Goal: Task Accomplishment & Management: Manage account settings

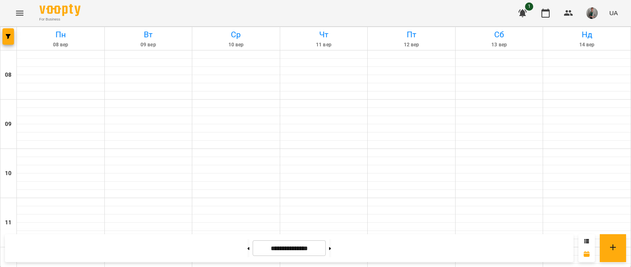
scroll to position [453, 0]
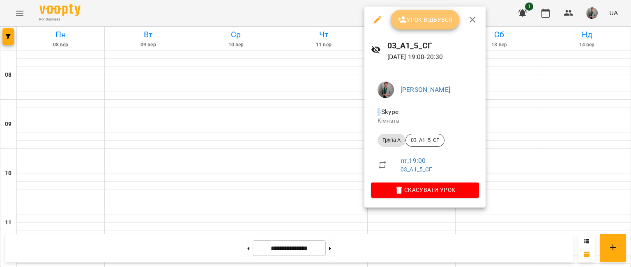
click at [414, 21] on span "Урок відбувся" at bounding box center [425, 20] width 56 height 10
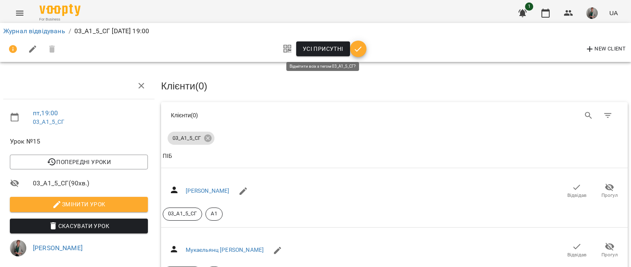
click at [322, 48] on span "Усі присутні" at bounding box center [323, 49] width 41 height 10
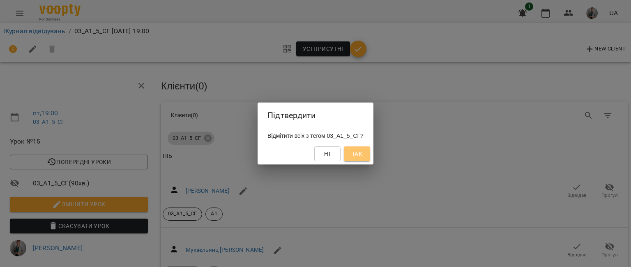
click at [359, 155] on span "Так" at bounding box center [357, 154] width 11 height 10
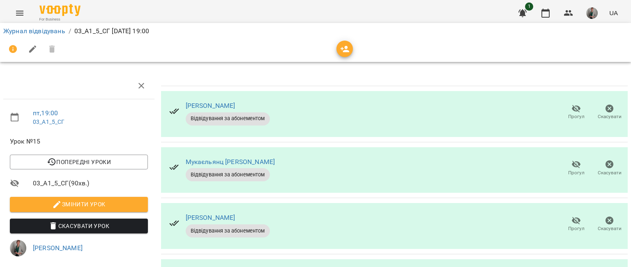
click at [568, 170] on span "Прогул" at bounding box center [576, 173] width 16 height 7
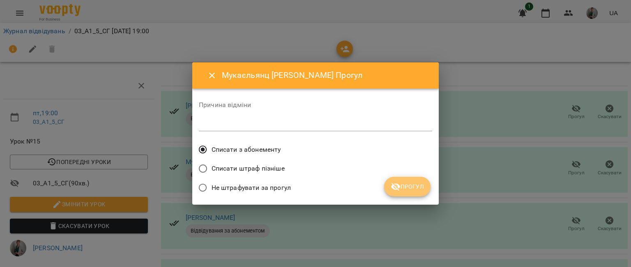
click at [414, 191] on span "Прогул" at bounding box center [407, 187] width 33 height 10
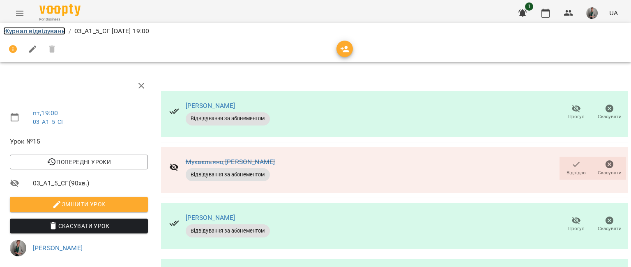
click at [26, 30] on link "Журнал відвідувань" at bounding box center [34, 31] width 62 height 8
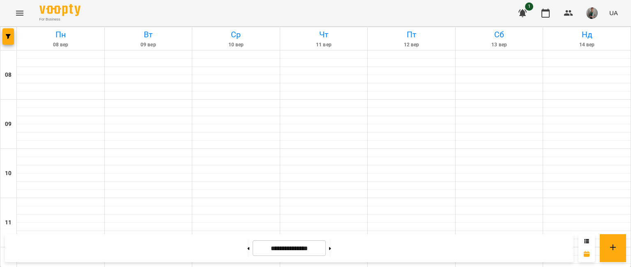
scroll to position [510, 0]
click at [331, 245] on button at bounding box center [330, 248] width 2 height 18
type input "**********"
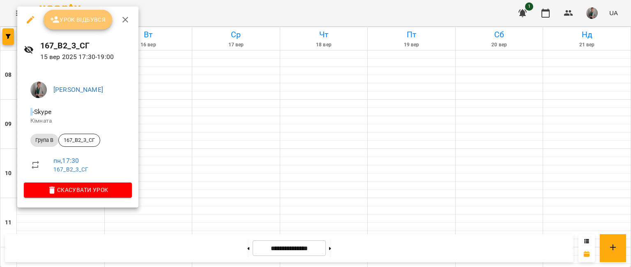
click at [86, 13] on button "Урок відбувся" at bounding box center [78, 20] width 69 height 20
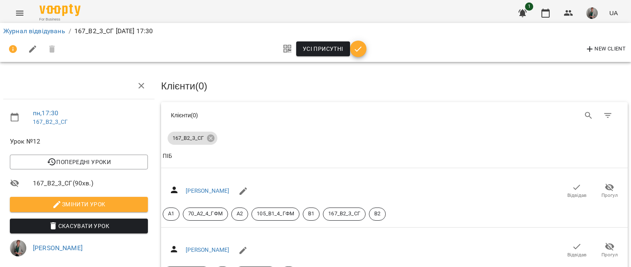
drag, startPoint x: 321, startPoint y: 60, endPoint x: 317, endPoint y: 54, distance: 7.4
click at [317, 54] on div "Усі присутні New Client" at bounding box center [316, 49] width 628 height 23
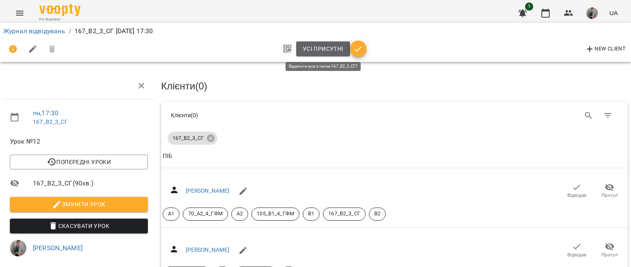
click at [317, 54] on span "Усі присутні" at bounding box center [323, 49] width 41 height 10
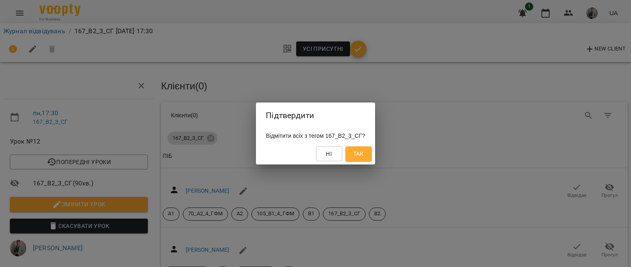
click at [364, 147] on button "Так" at bounding box center [358, 154] width 26 height 15
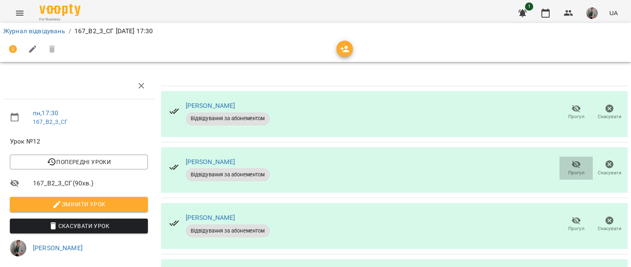
click at [568, 170] on span "Прогул" at bounding box center [576, 173] width 16 height 7
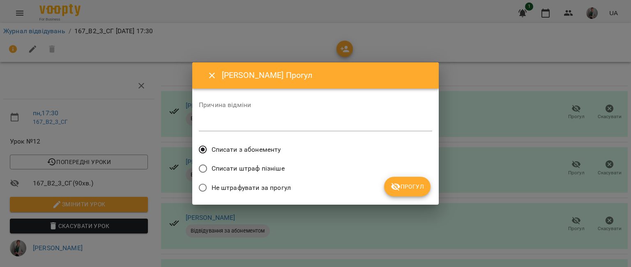
click at [409, 182] on span "Прогул" at bounding box center [407, 187] width 33 height 10
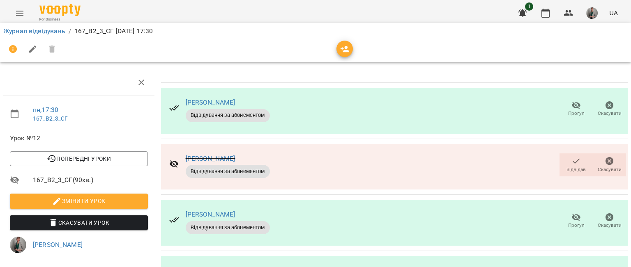
scroll to position [124, 0]
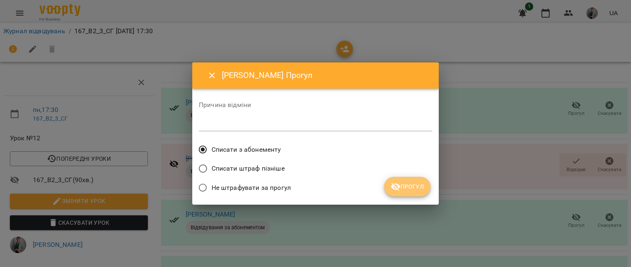
click at [409, 192] on button "Прогул" at bounding box center [407, 187] width 46 height 20
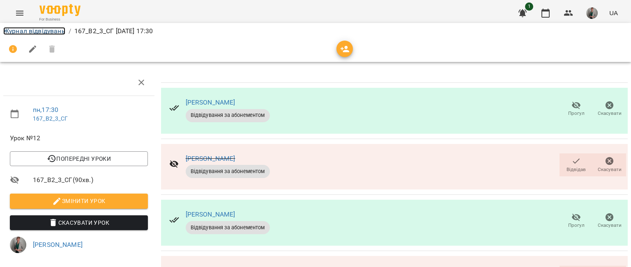
click at [36, 33] on link "Журнал відвідувань" at bounding box center [34, 31] width 62 height 8
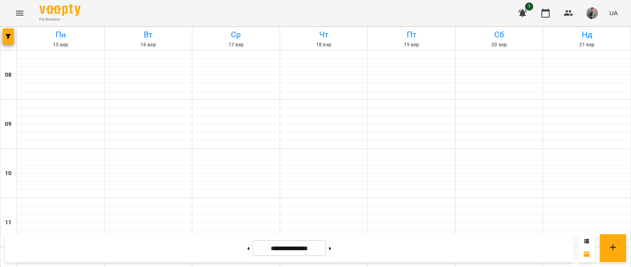
scroll to position [424, 0]
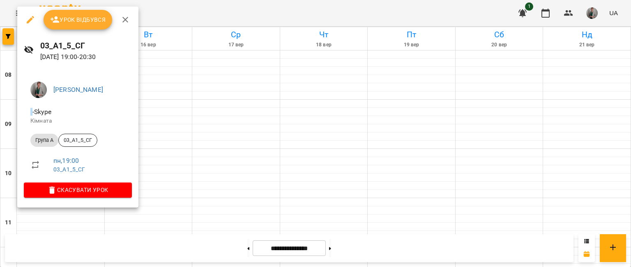
click at [94, 33] on div "03_А1_5_СГ [DATE] 19:00 - 20:30" at bounding box center [77, 51] width 121 height 36
click at [92, 25] on button "Урок відбувся" at bounding box center [78, 20] width 69 height 20
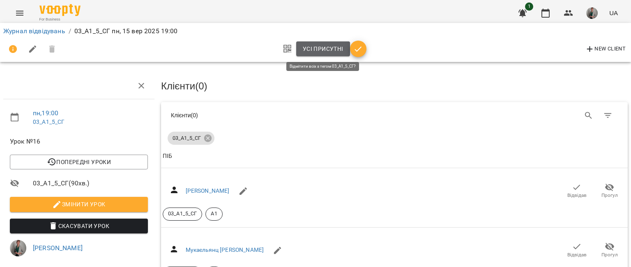
click at [309, 54] on button "Усі присутні" at bounding box center [323, 48] width 54 height 15
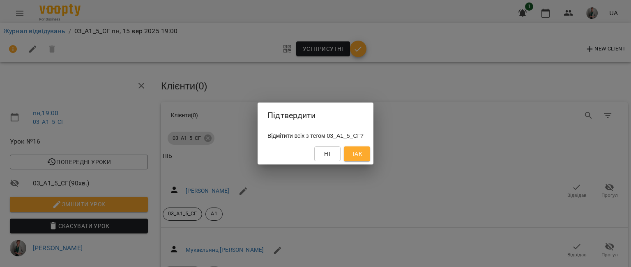
click at [362, 155] on span "Так" at bounding box center [357, 154] width 11 height 10
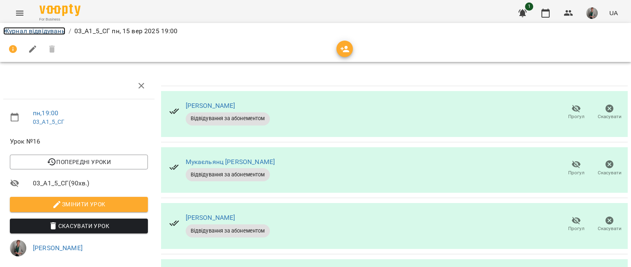
click at [47, 29] on link "Журнал відвідувань" at bounding box center [34, 31] width 62 height 8
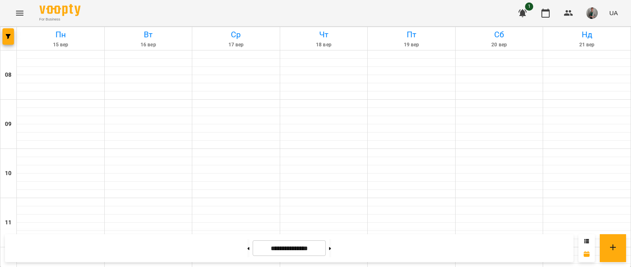
scroll to position [115, 0]
